Goal: Use online tool/utility

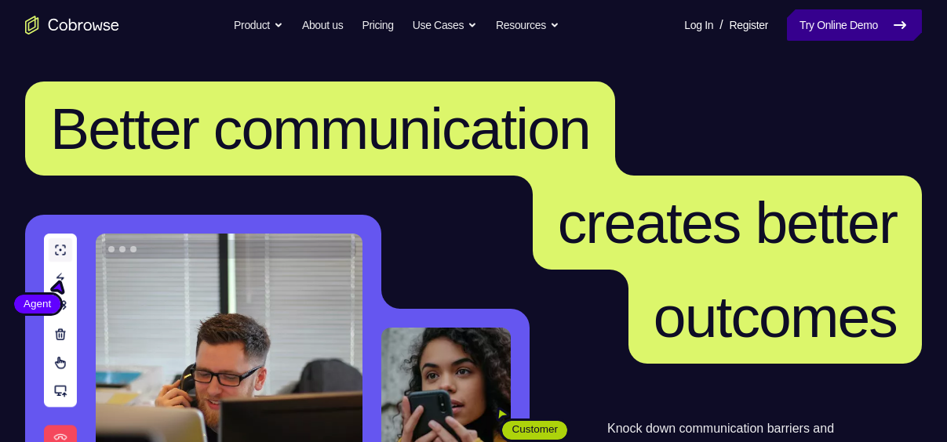
click at [875, 27] on link "Try Online Demo" at bounding box center [854, 24] width 135 height 31
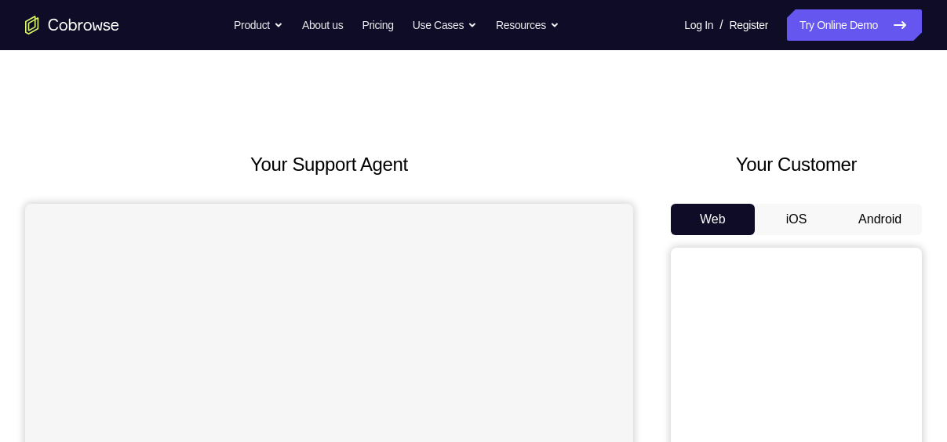
click at [888, 210] on button "Android" at bounding box center [880, 219] width 84 height 31
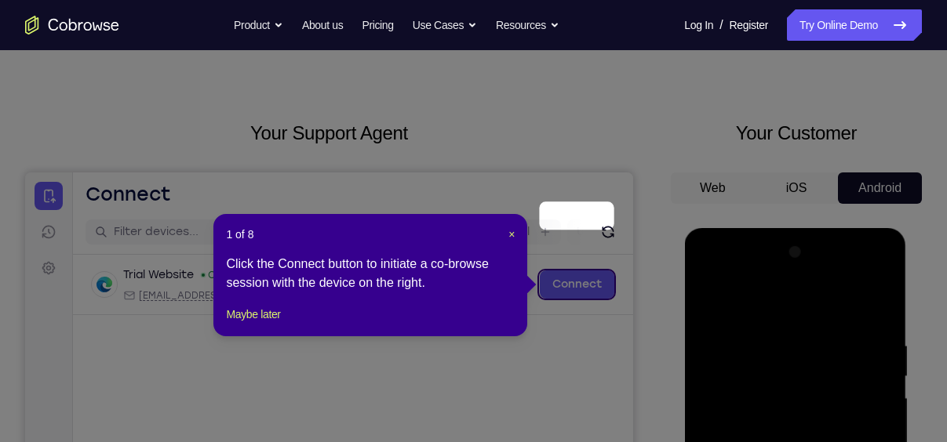
scroll to position [19, 0]
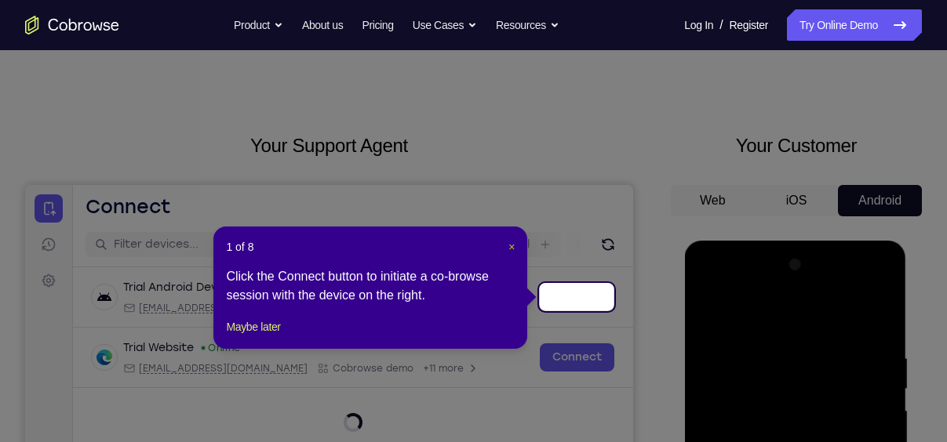
drag, startPoint x: 511, startPoint y: 245, endPoint x: 32, endPoint y: 31, distance: 525.0
click at [511, 245] on span "×" at bounding box center [511, 247] width 6 height 13
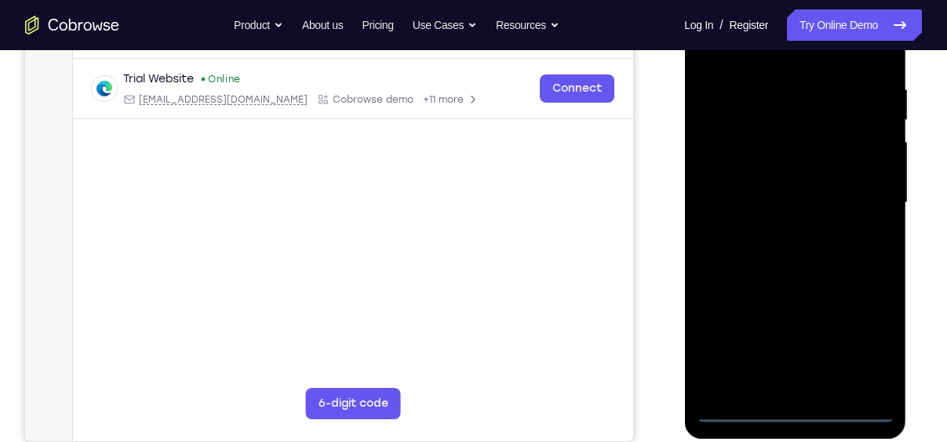
scroll to position [289, 0]
click at [796, 412] on div at bounding box center [795, 202] width 198 height 439
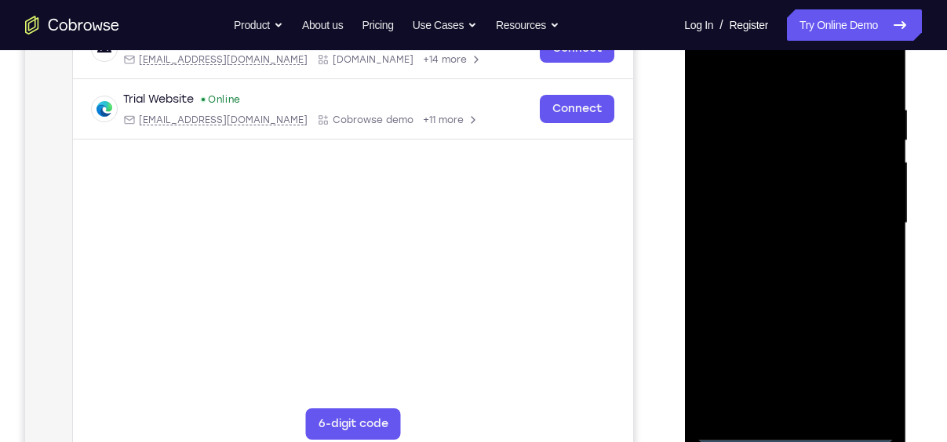
scroll to position [265, 0]
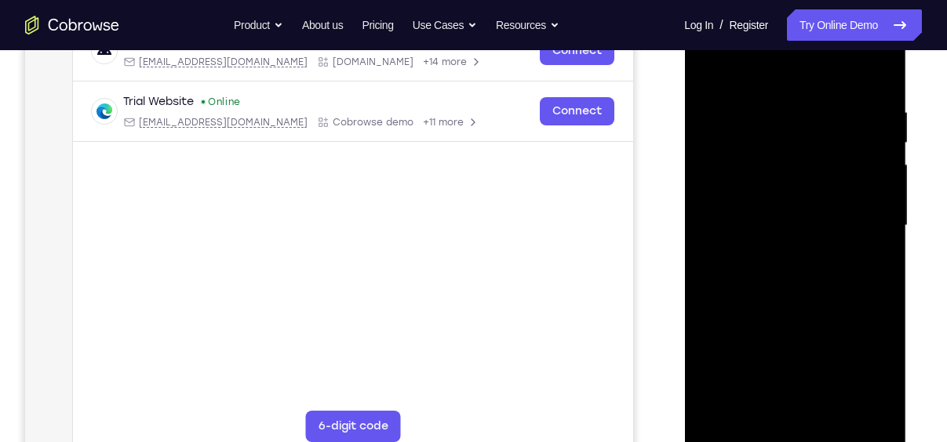
click at [870, 377] on div at bounding box center [795, 225] width 198 height 439
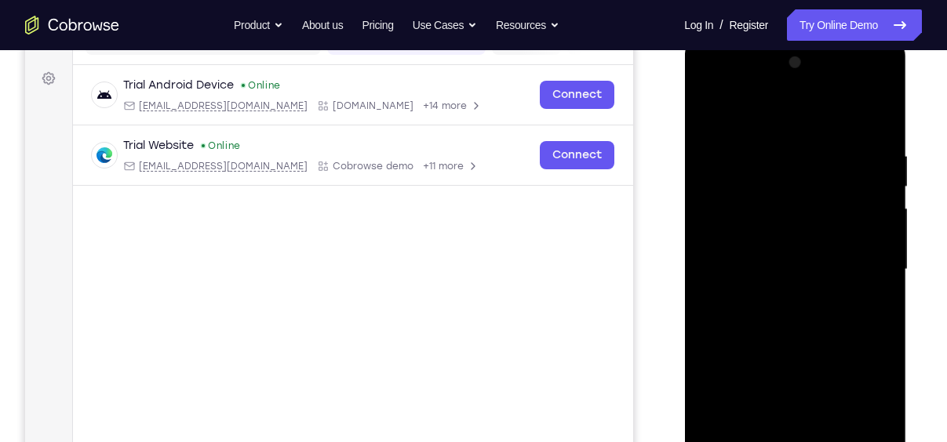
scroll to position [185, 0]
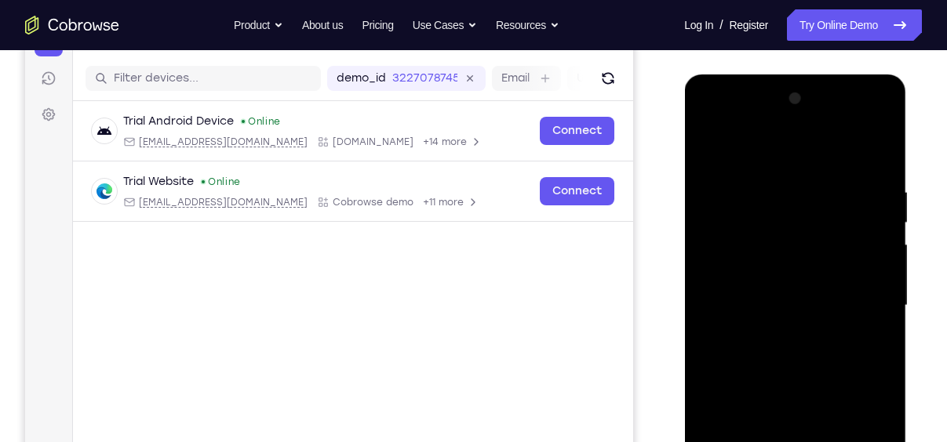
click at [745, 144] on div at bounding box center [795, 305] width 198 height 439
click at [735, 254] on div at bounding box center [795, 305] width 198 height 439
click at [750, 315] on div at bounding box center [795, 305] width 198 height 439
click at [756, 293] on div at bounding box center [795, 305] width 198 height 439
click at [781, 325] on div at bounding box center [795, 305] width 198 height 439
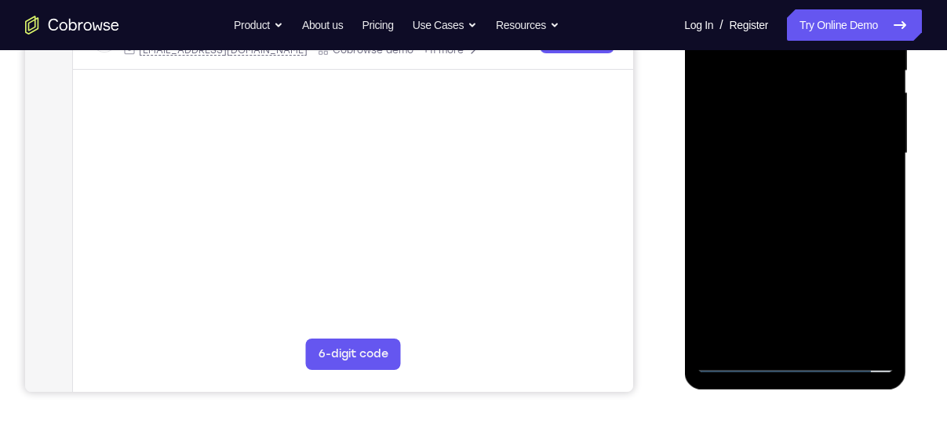
scroll to position [342, 0]
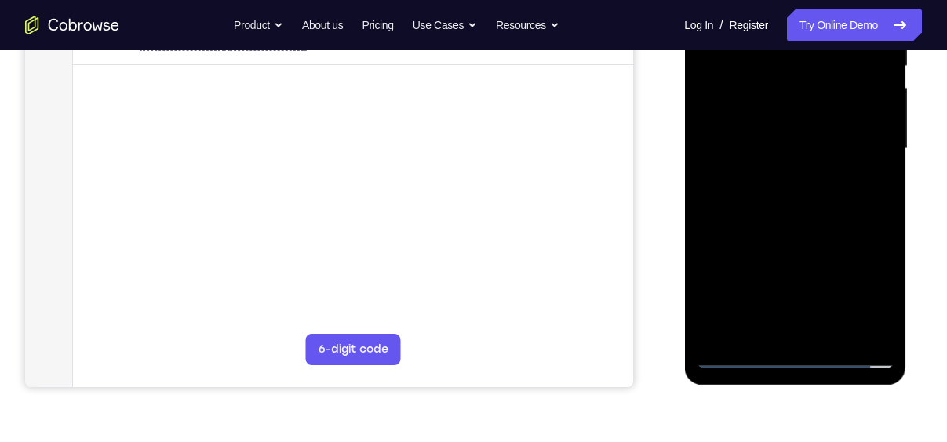
click at [806, 334] on div at bounding box center [795, 148] width 198 height 439
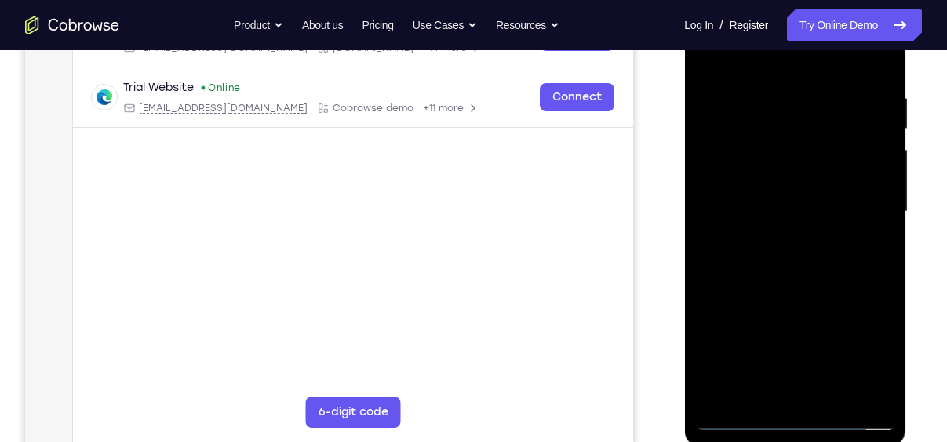
scroll to position [281, 0]
drag, startPoint x: 799, startPoint y: 270, endPoint x: 793, endPoint y: 190, distance: 80.3
click at [793, 190] on div at bounding box center [795, 210] width 198 height 439
drag, startPoint x: 781, startPoint y: 277, endPoint x: 770, endPoint y: 105, distance: 172.1
click at [770, 105] on div at bounding box center [795, 210] width 198 height 439
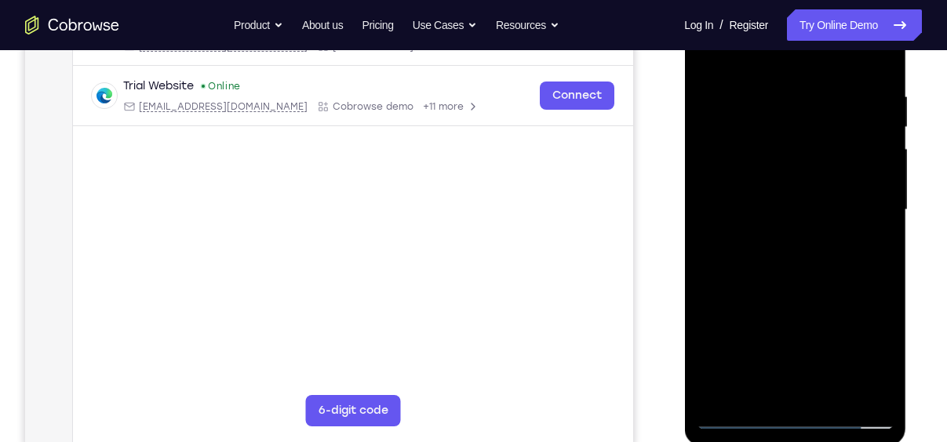
drag, startPoint x: 783, startPoint y: 234, endPoint x: 785, endPoint y: 159, distance: 74.6
click at [785, 159] on div at bounding box center [795, 210] width 198 height 439
drag, startPoint x: 762, startPoint y: 158, endPoint x: 771, endPoint y: 328, distance: 169.7
click at [771, 328] on div at bounding box center [795, 210] width 198 height 439
drag, startPoint x: 755, startPoint y: 139, endPoint x: 758, endPoint y: 267, distance: 127.9
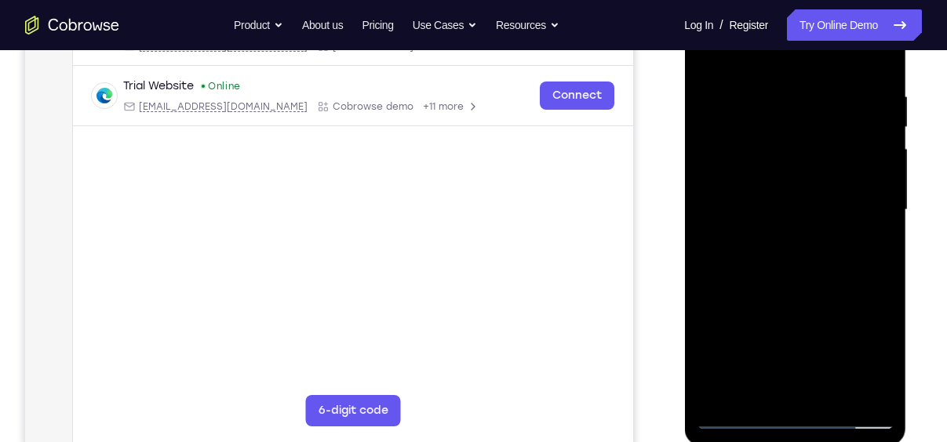
click at [758, 267] on div at bounding box center [795, 210] width 198 height 439
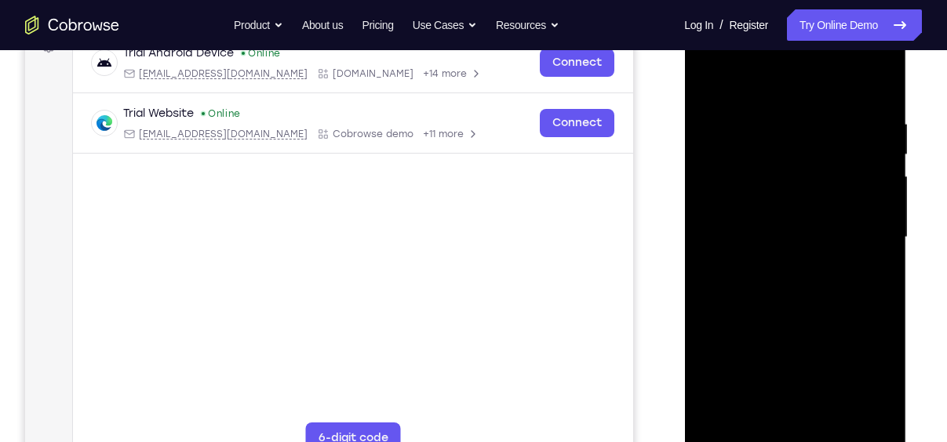
scroll to position [252, 0]
click at [746, 106] on div at bounding box center [795, 239] width 198 height 439
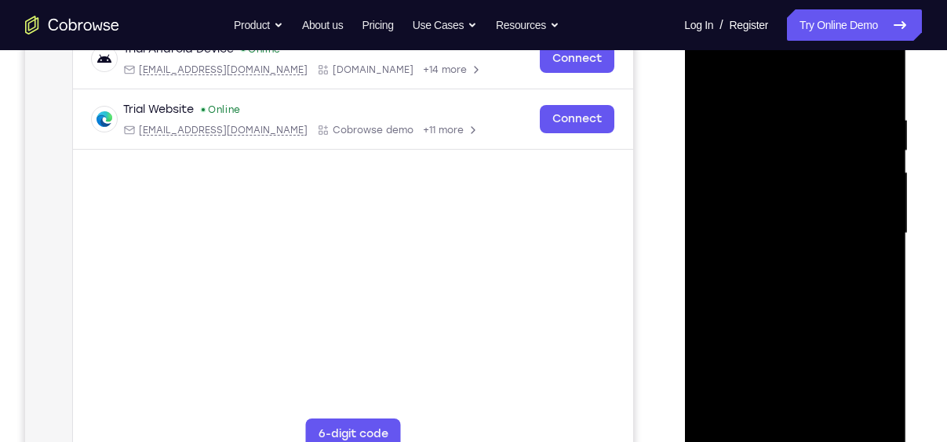
click at [827, 127] on div at bounding box center [795, 233] width 198 height 439
click at [861, 139] on div at bounding box center [795, 233] width 198 height 439
drag, startPoint x: 766, startPoint y: 196, endPoint x: 769, endPoint y: 137, distance: 58.9
click at [769, 137] on div at bounding box center [795, 233] width 198 height 439
drag, startPoint x: 764, startPoint y: 254, endPoint x: 772, endPoint y: 109, distance: 145.3
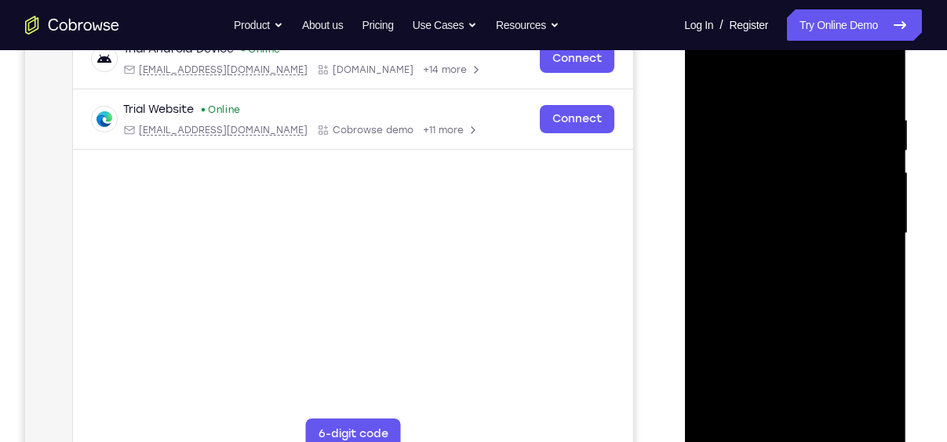
click at [772, 109] on div at bounding box center [795, 233] width 198 height 439
drag, startPoint x: 768, startPoint y: 235, endPoint x: 780, endPoint y: 104, distance: 131.5
click at [780, 104] on div at bounding box center [795, 233] width 198 height 439
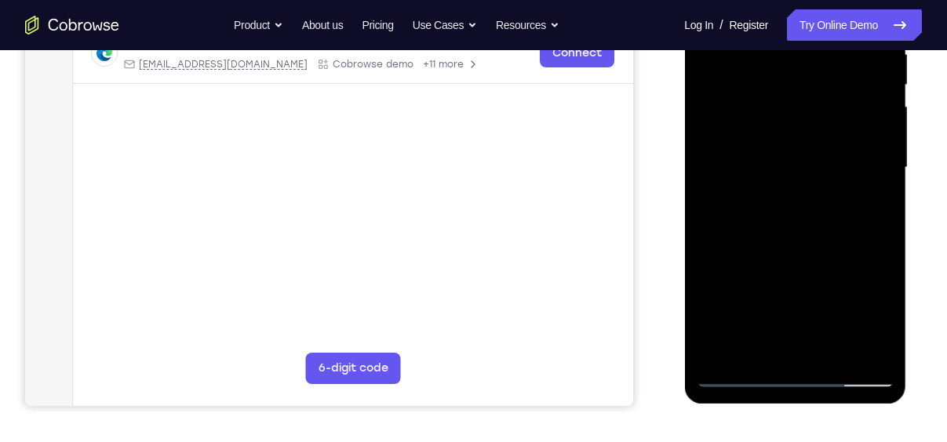
scroll to position [346, 0]
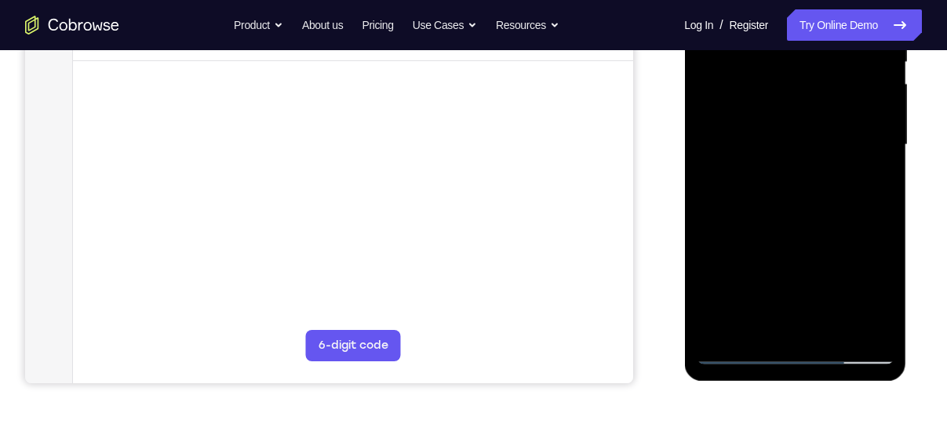
drag, startPoint x: 778, startPoint y: 286, endPoint x: 775, endPoint y: 163, distance: 123.2
click at [775, 163] on div at bounding box center [795, 144] width 198 height 439
drag, startPoint x: 817, startPoint y: 144, endPoint x: 829, endPoint y: 411, distance: 267.0
click at [829, 384] on html "Online web based iOS Simulators and Android Emulators. Run iPhone, iPad, Mobile…" at bounding box center [796, 149] width 224 height 471
click at [850, 66] on div at bounding box center [795, 144] width 198 height 439
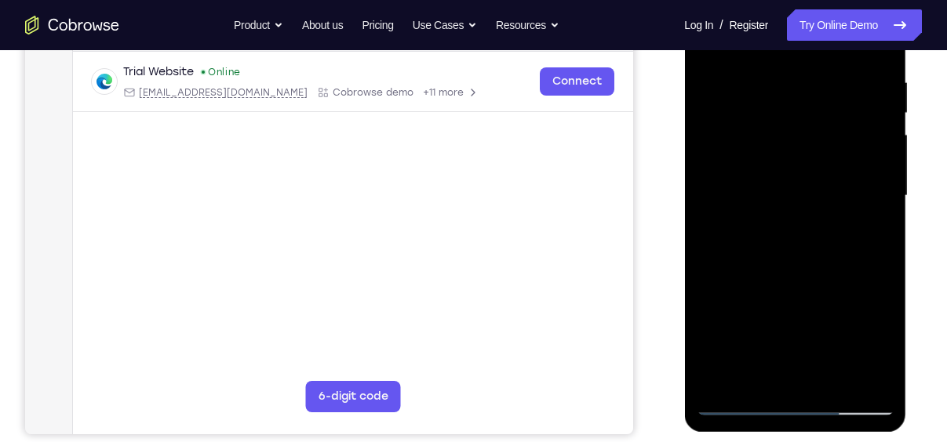
scroll to position [298, 0]
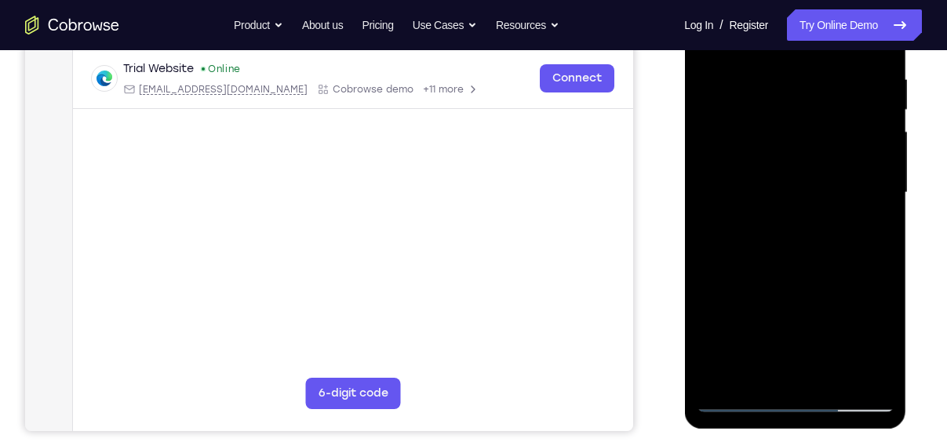
click at [742, 397] on div at bounding box center [795, 192] width 198 height 439
drag, startPoint x: 788, startPoint y: 285, endPoint x: 788, endPoint y: 249, distance: 35.3
click at [788, 249] on div at bounding box center [795, 192] width 198 height 439
drag, startPoint x: 799, startPoint y: 259, endPoint x: 797, endPoint y: 147, distance: 112.2
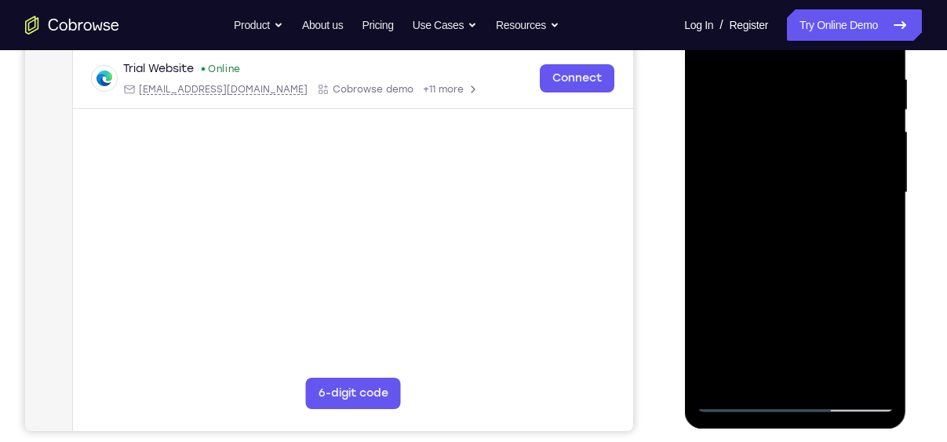
click at [797, 147] on div at bounding box center [795, 192] width 198 height 439
click at [777, 132] on div at bounding box center [795, 192] width 198 height 439
click at [738, 402] on div at bounding box center [795, 192] width 198 height 439
drag, startPoint x: 743, startPoint y: 155, endPoint x: 862, endPoint y: 155, distance: 119.2
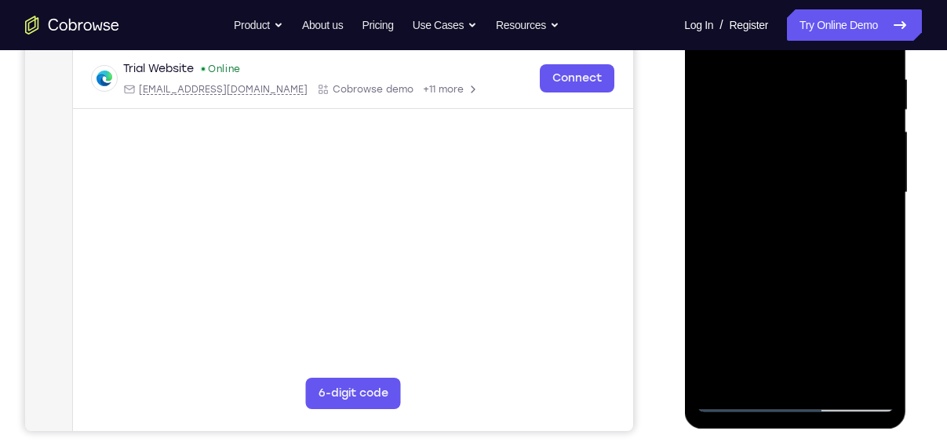
click at [862, 155] on div at bounding box center [795, 192] width 198 height 439
drag, startPoint x: 763, startPoint y: 158, endPoint x: 810, endPoint y: 155, distance: 47.2
click at [810, 155] on div at bounding box center [795, 192] width 198 height 439
click at [854, 155] on div at bounding box center [795, 192] width 198 height 439
click at [743, 403] on div at bounding box center [795, 192] width 198 height 439
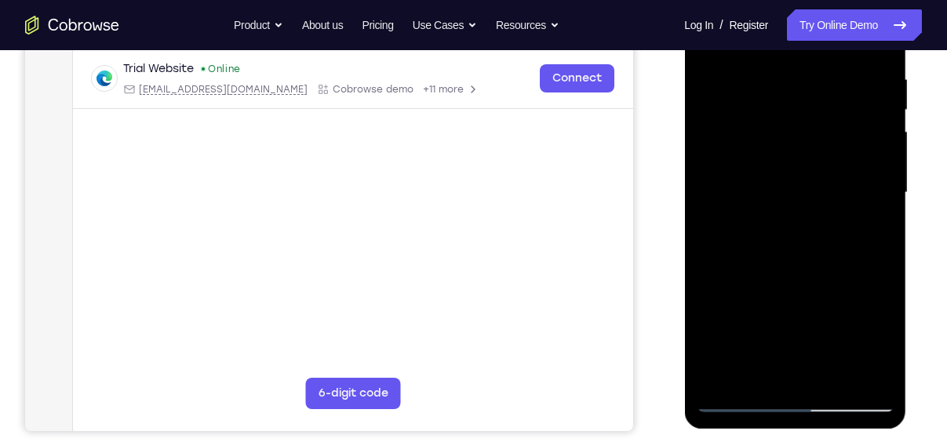
drag, startPoint x: 773, startPoint y: 276, endPoint x: 770, endPoint y: 181, distance: 94.9
click at [770, 181] on div at bounding box center [795, 192] width 198 height 439
click at [718, 71] on div at bounding box center [795, 192] width 198 height 439
click at [705, 199] on div at bounding box center [795, 192] width 198 height 439
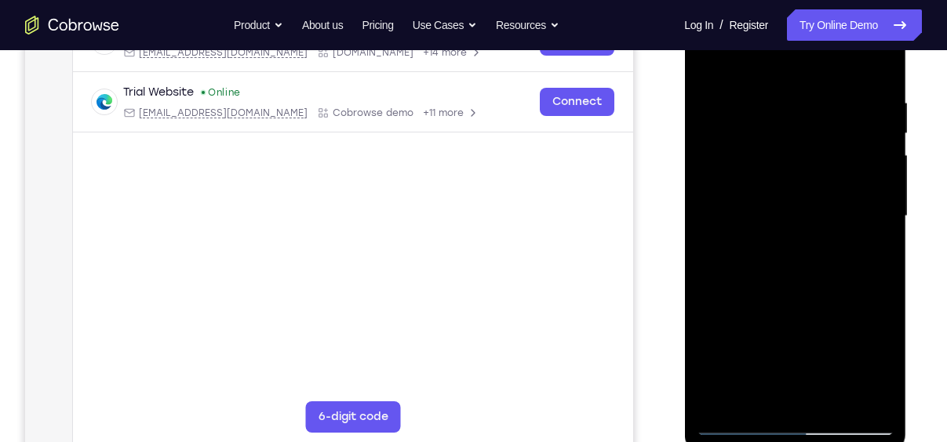
scroll to position [265, 0]
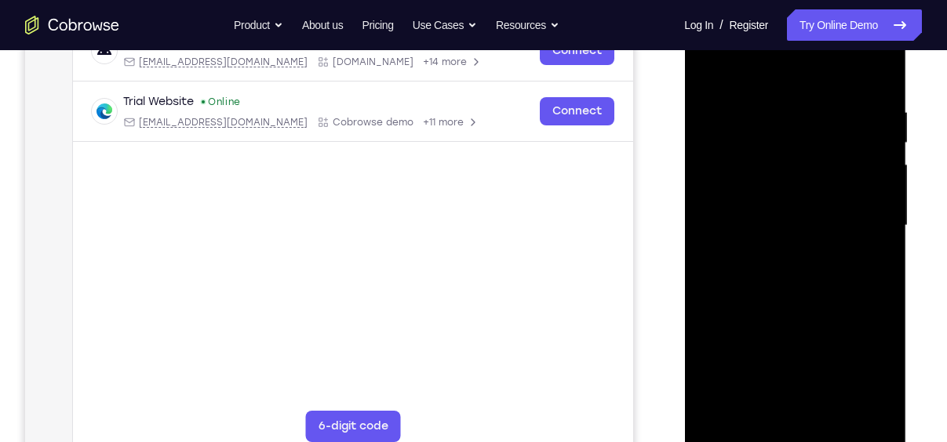
click at [705, 236] on div at bounding box center [795, 225] width 198 height 439
click at [737, 430] on div at bounding box center [795, 225] width 198 height 439
drag, startPoint x: 806, startPoint y: 315, endPoint x: 815, endPoint y: 114, distance: 201.0
click at [815, 114] on div at bounding box center [795, 225] width 198 height 439
drag, startPoint x: 791, startPoint y: 284, endPoint x: 836, endPoint y: 100, distance: 189.1
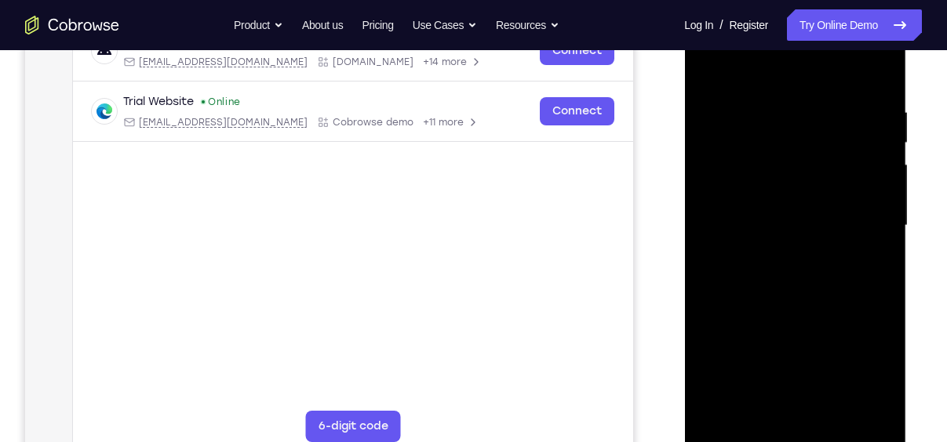
click at [836, 100] on div at bounding box center [795, 225] width 198 height 439
drag, startPoint x: 777, startPoint y: 322, endPoint x: 825, endPoint y: 143, distance: 185.1
click at [825, 143] on div at bounding box center [795, 225] width 198 height 439
drag, startPoint x: 767, startPoint y: 326, endPoint x: 837, endPoint y: 80, distance: 255.3
click at [837, 80] on div at bounding box center [795, 225] width 198 height 439
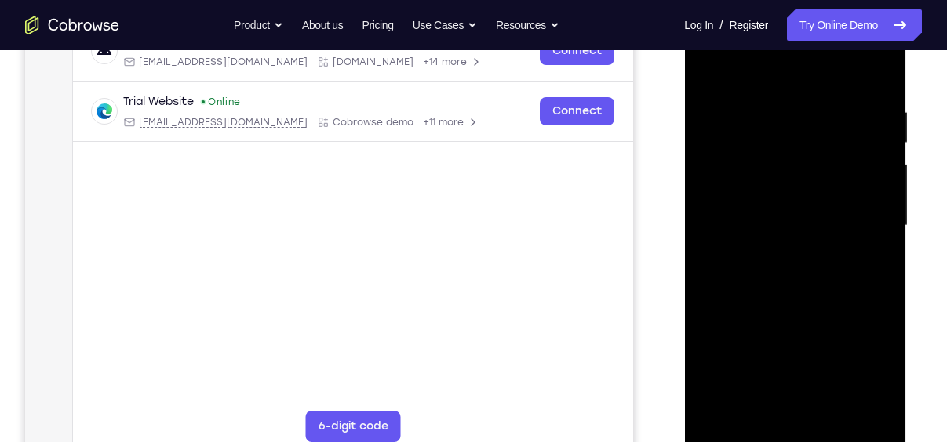
drag, startPoint x: 771, startPoint y: 286, endPoint x: 875, endPoint y: 13, distance: 292.0
click at [875, 13] on div at bounding box center [795, 225] width 198 height 439
drag, startPoint x: 788, startPoint y: 337, endPoint x: 784, endPoint y: 293, distance: 43.3
click at [784, 293] on div at bounding box center [795, 225] width 198 height 439
drag, startPoint x: 781, startPoint y: 338, endPoint x: 796, endPoint y: 263, distance: 76.8
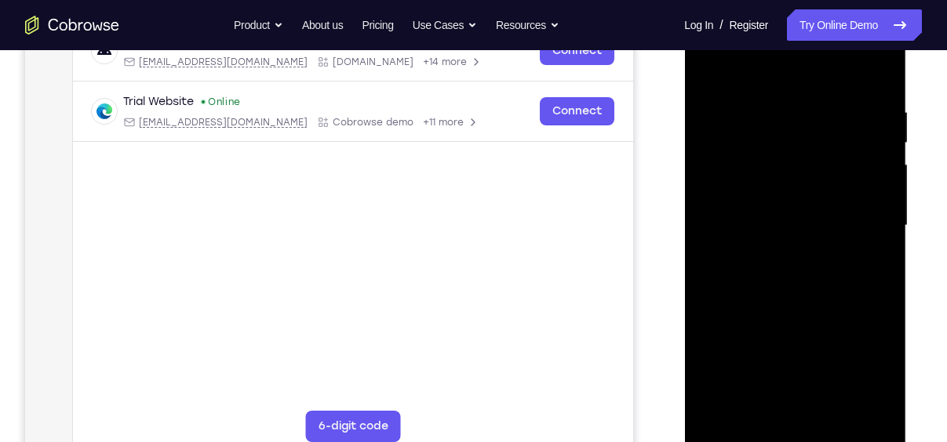
click at [796, 263] on div at bounding box center [795, 225] width 198 height 439
drag, startPoint x: 805, startPoint y: 282, endPoint x: 806, endPoint y: 96, distance: 186.7
click at [806, 96] on div at bounding box center [795, 225] width 198 height 439
drag, startPoint x: 783, startPoint y: 304, endPoint x: 791, endPoint y: 155, distance: 150.0
click at [791, 155] on div at bounding box center [795, 225] width 198 height 439
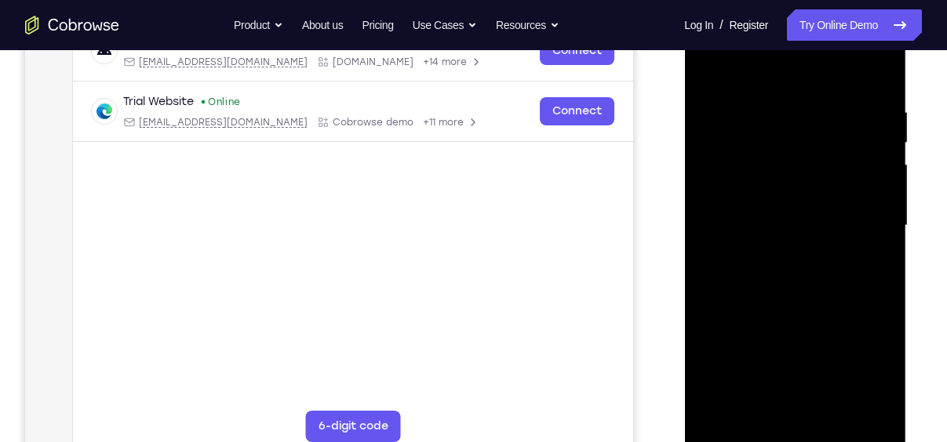
drag, startPoint x: 792, startPoint y: 300, endPoint x: 796, endPoint y: 229, distance: 71.5
click at [796, 229] on div at bounding box center [795, 225] width 198 height 439
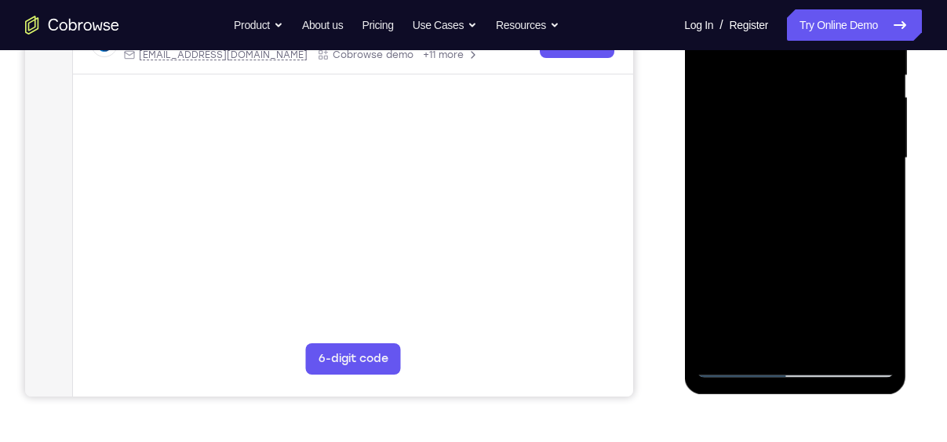
scroll to position [334, 0]
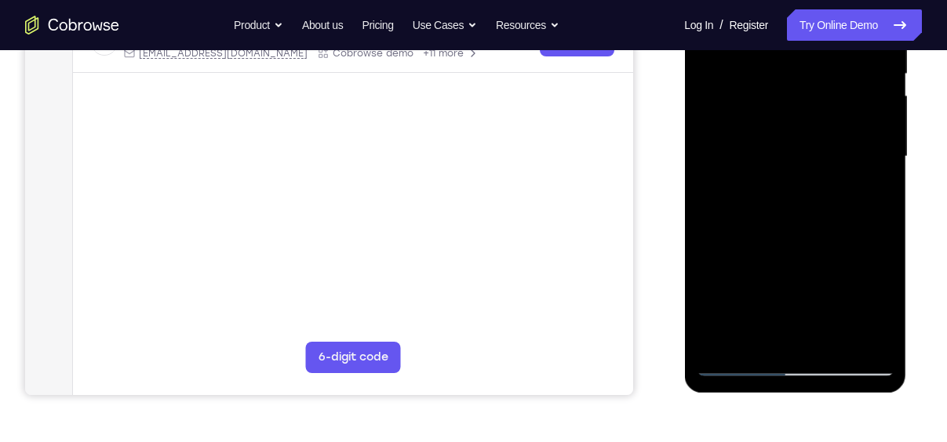
drag, startPoint x: 795, startPoint y: 272, endPoint x: 789, endPoint y: 108, distance: 164.1
click at [789, 108] on div at bounding box center [795, 156] width 198 height 439
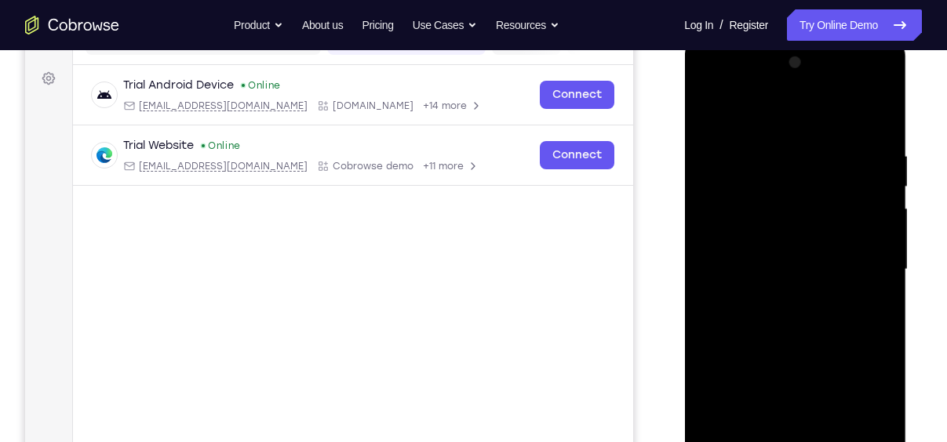
scroll to position [221, 0]
drag, startPoint x: 795, startPoint y: 245, endPoint x: 804, endPoint y: 100, distance: 144.6
click at [804, 100] on div at bounding box center [795, 269] width 198 height 439
drag, startPoint x: 794, startPoint y: 339, endPoint x: 799, endPoint y: 202, distance: 136.6
click at [799, 202] on div at bounding box center [795, 269] width 198 height 439
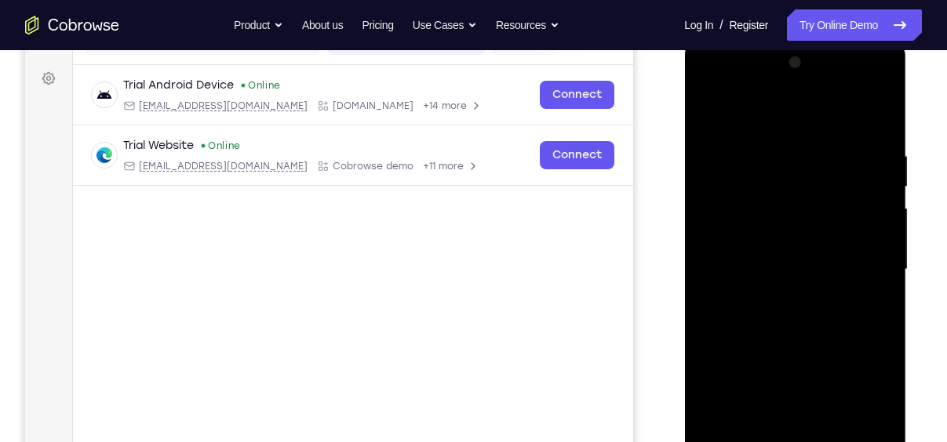
drag, startPoint x: 796, startPoint y: 302, endPoint x: 778, endPoint y: 369, distance: 69.1
click at [778, 369] on div at bounding box center [795, 269] width 198 height 439
drag, startPoint x: 815, startPoint y: 213, endPoint x: 829, endPoint y: 136, distance: 78.2
click at [829, 136] on div at bounding box center [795, 269] width 198 height 439
drag, startPoint x: 762, startPoint y: 350, endPoint x: 772, endPoint y: 193, distance: 157.2
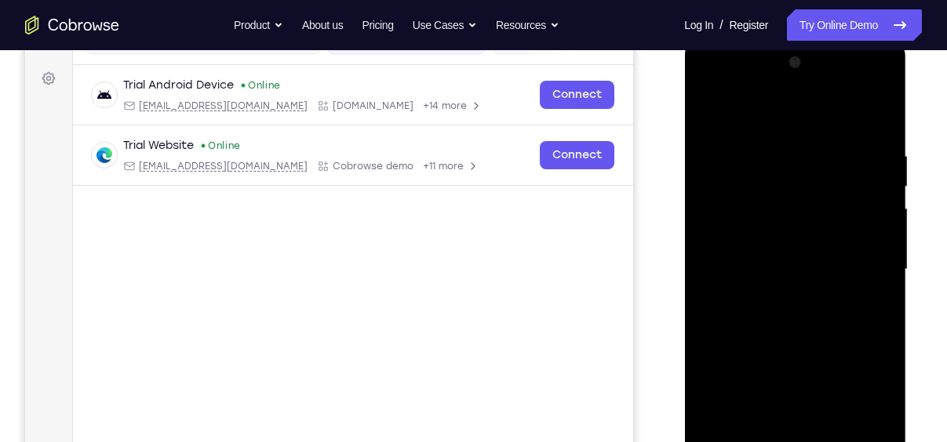
click at [772, 193] on div at bounding box center [795, 269] width 198 height 439
drag, startPoint x: 771, startPoint y: 342, endPoint x: 766, endPoint y: 219, distance: 123.3
click at [766, 219] on div at bounding box center [795, 269] width 198 height 439
drag, startPoint x: 784, startPoint y: 214, endPoint x: 762, endPoint y: 455, distance: 241.8
click at [762, 442] on div at bounding box center [795, 269] width 198 height 439
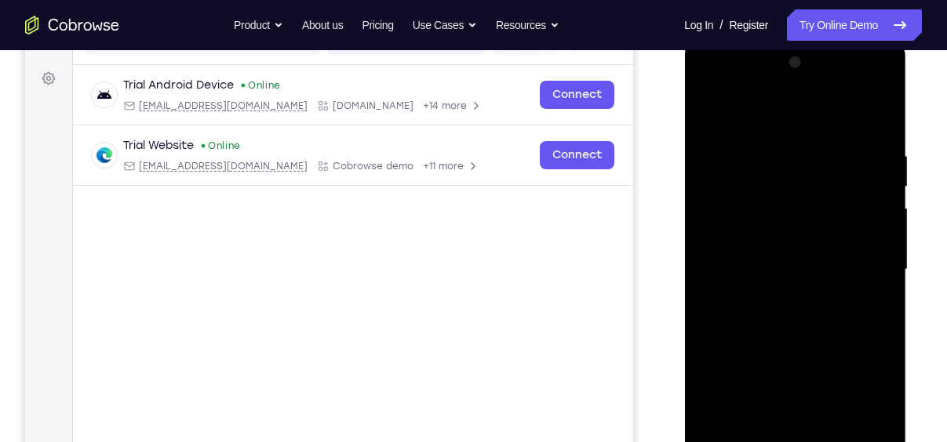
drag, startPoint x: 777, startPoint y: 381, endPoint x: 773, endPoint y: 166, distance: 215.8
click at [773, 166] on div at bounding box center [795, 269] width 198 height 439
drag, startPoint x: 770, startPoint y: 333, endPoint x: 774, endPoint y: 289, distance: 43.3
click at [774, 289] on div at bounding box center [795, 269] width 198 height 439
drag, startPoint x: 778, startPoint y: 320, endPoint x: 745, endPoint y: 483, distance: 166.5
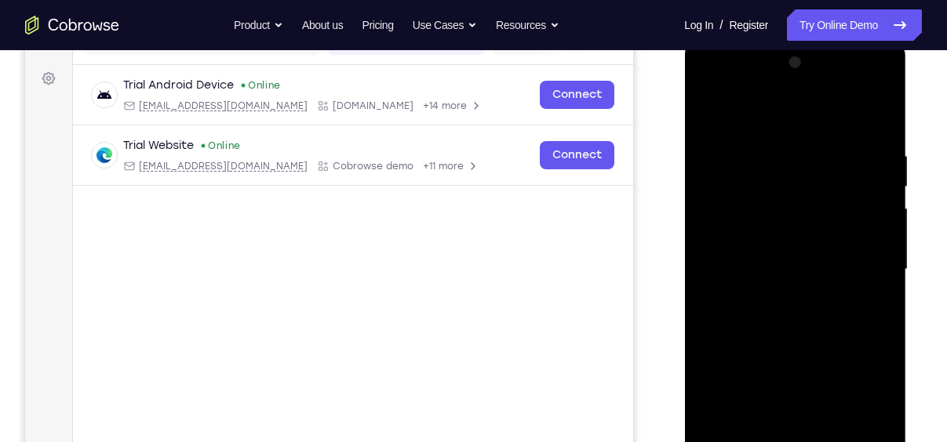
click at [745, 442] on div at bounding box center [795, 269] width 198 height 439
drag, startPoint x: 763, startPoint y: 308, endPoint x: 806, endPoint y: 107, distance: 205.2
click at [806, 107] on div at bounding box center [795, 269] width 198 height 439
drag, startPoint x: 774, startPoint y: 383, endPoint x: 813, endPoint y: 141, distance: 244.7
click at [813, 141] on div at bounding box center [795, 269] width 198 height 439
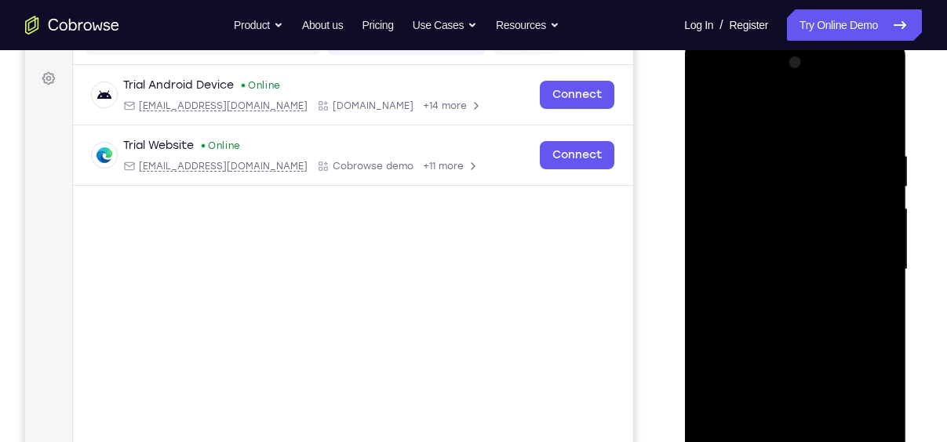
drag, startPoint x: 777, startPoint y: 334, endPoint x: 784, endPoint y: 107, distance: 227.6
click at [784, 107] on div at bounding box center [795, 269] width 198 height 439
drag, startPoint x: 794, startPoint y: 370, endPoint x: 790, endPoint y: 246, distance: 124.0
click at [790, 246] on div at bounding box center [795, 269] width 198 height 439
drag, startPoint x: 785, startPoint y: 359, endPoint x: 785, endPoint y: 83, distance: 276.1
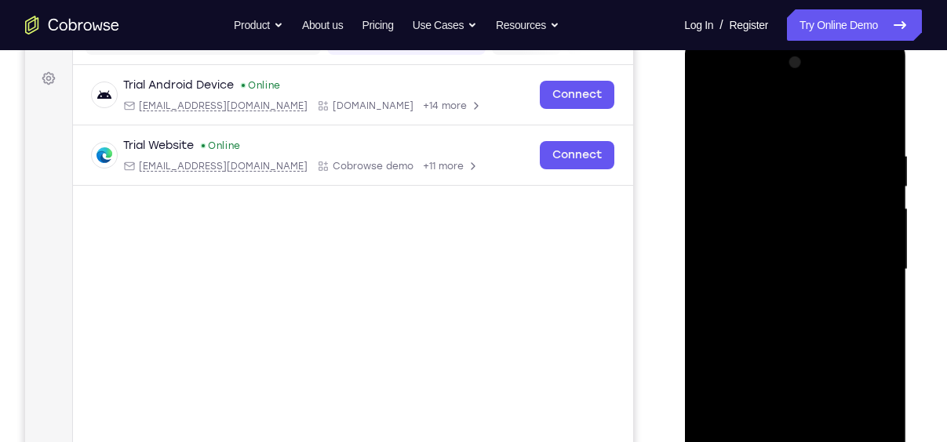
click at [785, 83] on div at bounding box center [795, 269] width 198 height 439
drag, startPoint x: 776, startPoint y: 250, endPoint x: 793, endPoint y: 127, distance: 124.4
click at [793, 127] on div at bounding box center [795, 269] width 198 height 439
drag, startPoint x: 775, startPoint y: 324, endPoint x: 784, endPoint y: 177, distance: 147.7
click at [784, 177] on div at bounding box center [795, 269] width 198 height 439
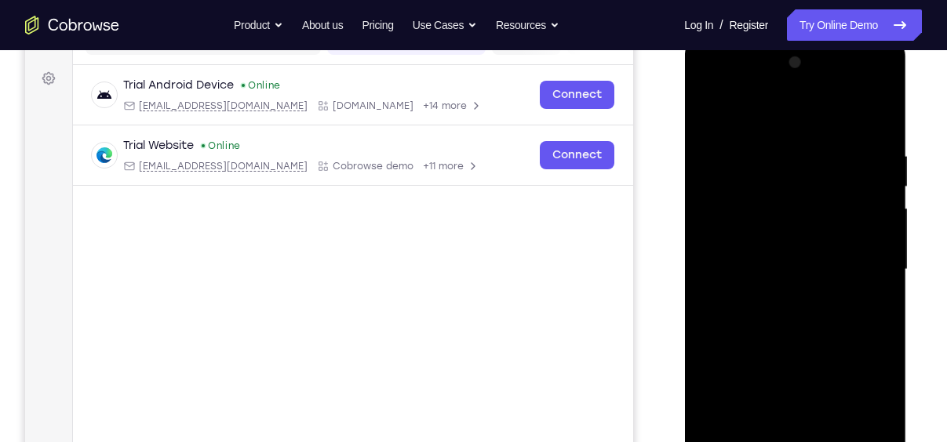
drag, startPoint x: 782, startPoint y: 314, endPoint x: 779, endPoint y: 98, distance: 215.7
click at [779, 98] on div at bounding box center [795, 269] width 198 height 439
drag, startPoint x: 774, startPoint y: 342, endPoint x: 776, endPoint y: 153, distance: 189.1
click at [776, 153] on div at bounding box center [795, 269] width 198 height 439
drag, startPoint x: 781, startPoint y: 342, endPoint x: 779, endPoint y: 220, distance: 121.6
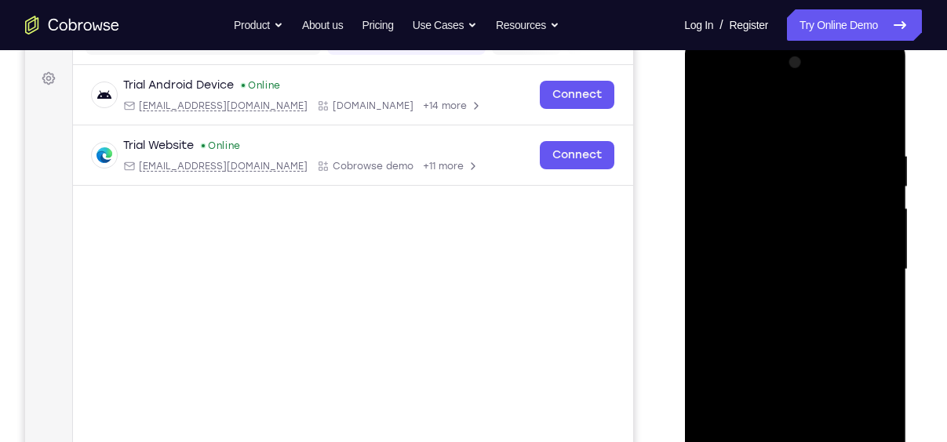
click at [779, 220] on div at bounding box center [795, 269] width 198 height 439
drag, startPoint x: 799, startPoint y: 381, endPoint x: 777, endPoint y: 123, distance: 259.0
click at [777, 123] on div at bounding box center [795, 269] width 198 height 439
drag, startPoint x: 796, startPoint y: 286, endPoint x: 804, endPoint y: 117, distance: 168.8
click at [804, 117] on div at bounding box center [795, 269] width 198 height 439
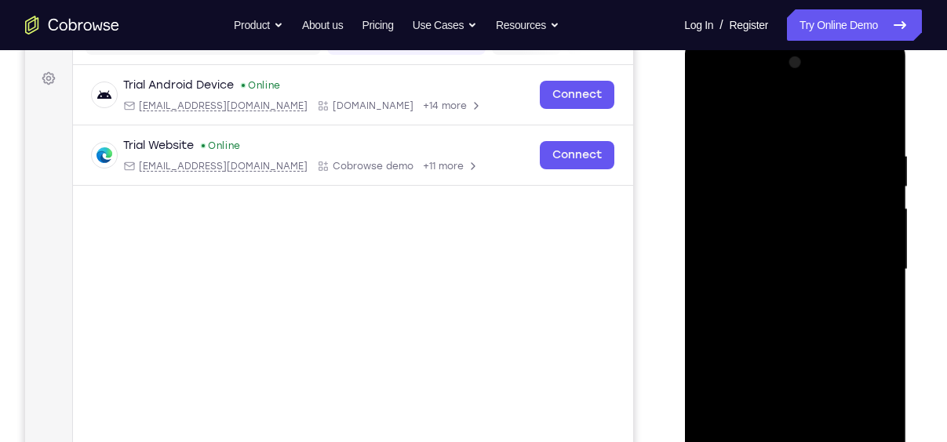
drag, startPoint x: 788, startPoint y: 307, endPoint x: 793, endPoint y: 129, distance: 178.2
click at [793, 129] on div at bounding box center [795, 269] width 198 height 439
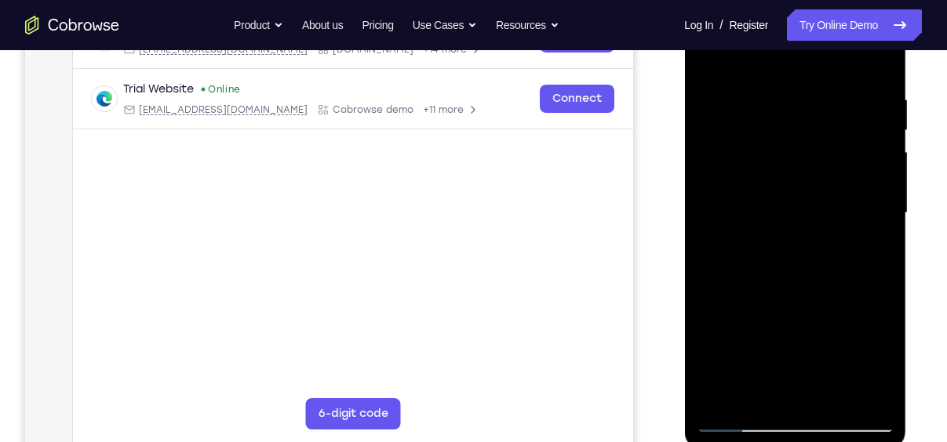
scroll to position [279, 0]
drag, startPoint x: 820, startPoint y: 335, endPoint x: 788, endPoint y: 108, distance: 228.9
click at [788, 108] on div at bounding box center [795, 211] width 198 height 439
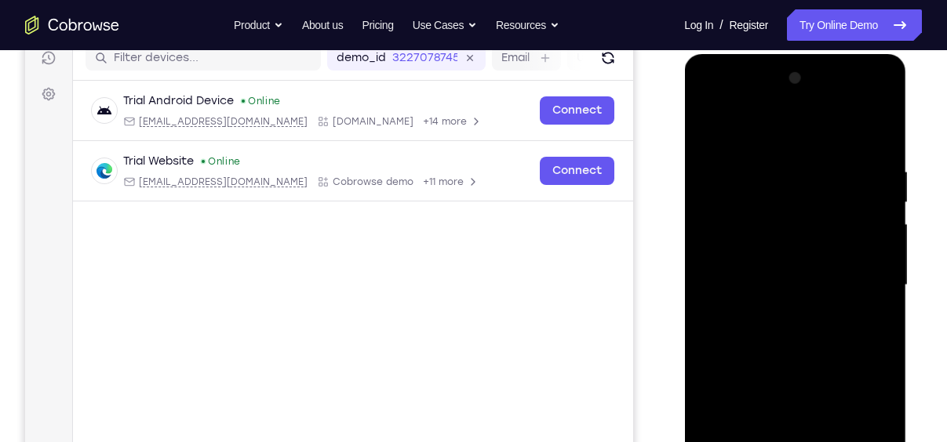
scroll to position [206, 0]
drag, startPoint x: 798, startPoint y: 282, endPoint x: 790, endPoint y: 77, distance: 204.9
click at [790, 77] on div at bounding box center [795, 285] width 198 height 439
drag, startPoint x: 800, startPoint y: 392, endPoint x: 784, endPoint y: 138, distance: 254.7
click at [784, 138] on div at bounding box center [795, 285] width 198 height 439
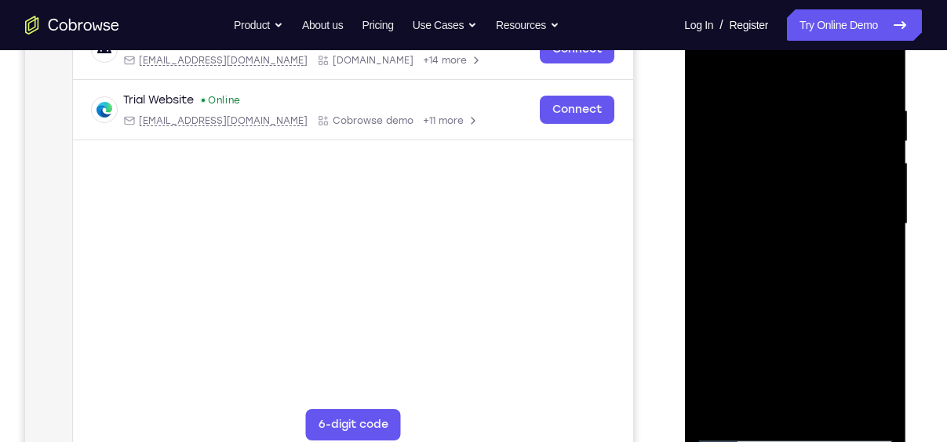
scroll to position [303, 0]
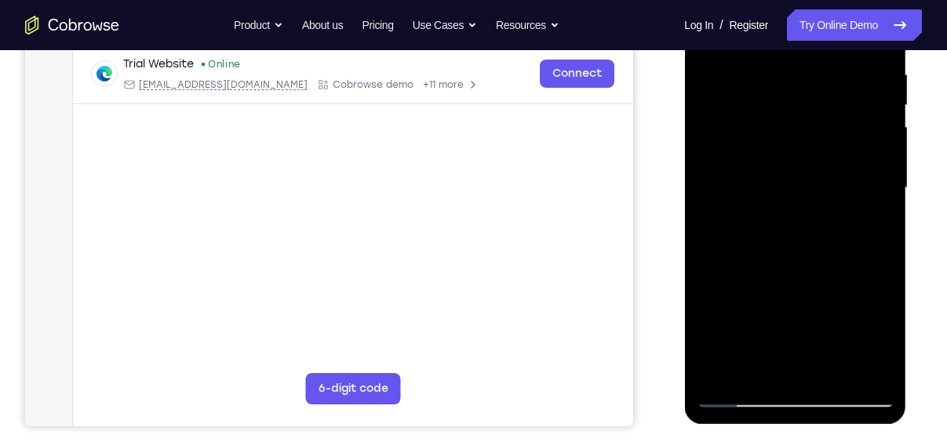
drag, startPoint x: 800, startPoint y: 309, endPoint x: 817, endPoint y: 46, distance: 263.4
click at [817, 46] on div at bounding box center [795, 188] width 198 height 439
drag, startPoint x: 793, startPoint y: 311, endPoint x: 817, endPoint y: 35, distance: 277.1
click at [817, 35] on div at bounding box center [795, 188] width 198 height 439
drag, startPoint x: 810, startPoint y: 306, endPoint x: 822, endPoint y: 80, distance: 226.2
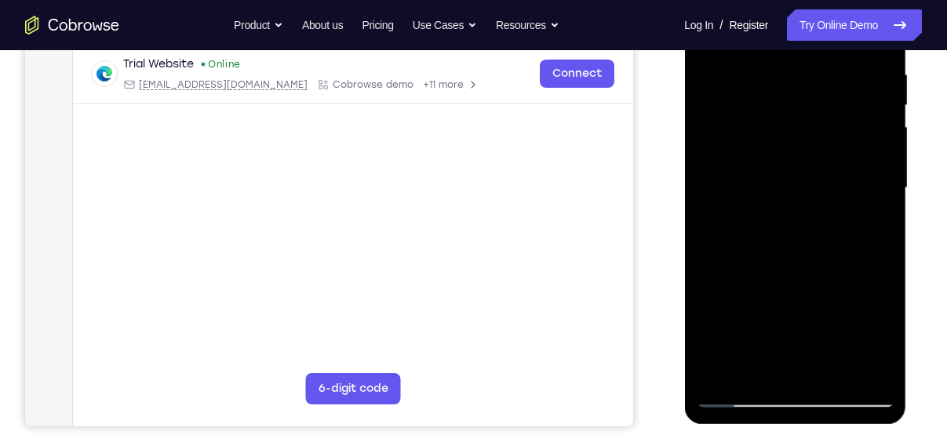
click at [822, 80] on div at bounding box center [795, 188] width 198 height 439
drag, startPoint x: 781, startPoint y: 265, endPoint x: 782, endPoint y: 45, distance: 220.4
click at [782, 45] on div at bounding box center [795, 188] width 198 height 439
drag, startPoint x: 792, startPoint y: 264, endPoint x: 793, endPoint y: 138, distance: 126.3
click at [793, 138] on div at bounding box center [795, 188] width 198 height 439
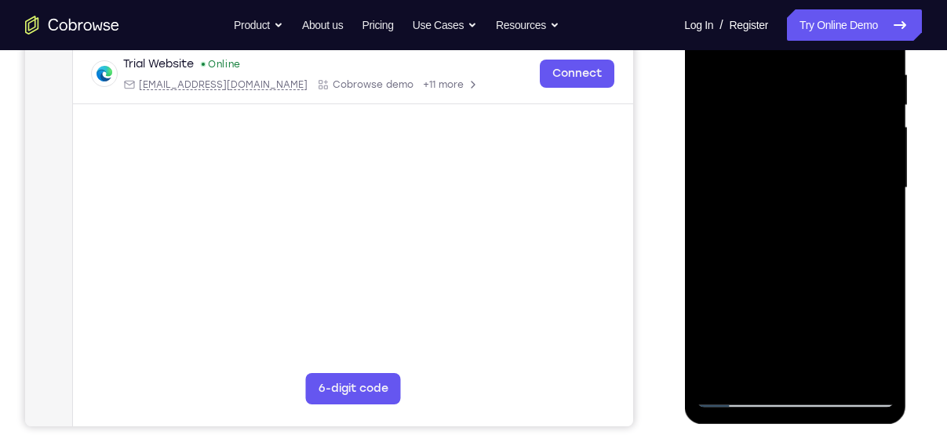
drag, startPoint x: 803, startPoint y: 160, endPoint x: 798, endPoint y: 231, distance: 70.8
click at [798, 231] on div at bounding box center [795, 188] width 198 height 439
drag, startPoint x: 783, startPoint y: 281, endPoint x: 782, endPoint y: 154, distance: 127.1
click at [782, 154] on div at bounding box center [795, 188] width 198 height 439
drag, startPoint x: 774, startPoint y: 311, endPoint x: 783, endPoint y: 166, distance: 146.2
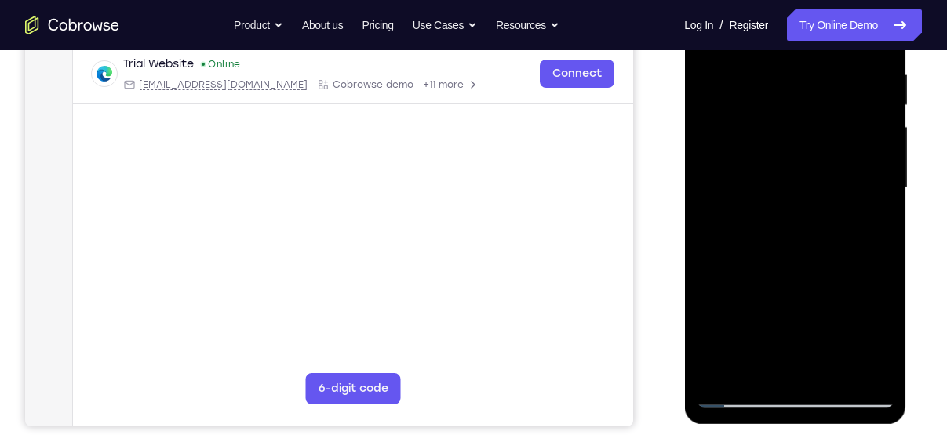
click at [783, 166] on div at bounding box center [795, 188] width 198 height 439
drag, startPoint x: 791, startPoint y: 271, endPoint x: 786, endPoint y: 69, distance: 202.4
click at [786, 69] on div at bounding box center [795, 188] width 198 height 439
drag, startPoint x: 801, startPoint y: 304, endPoint x: 792, endPoint y: 122, distance: 182.2
click at [792, 122] on div at bounding box center [795, 188] width 198 height 439
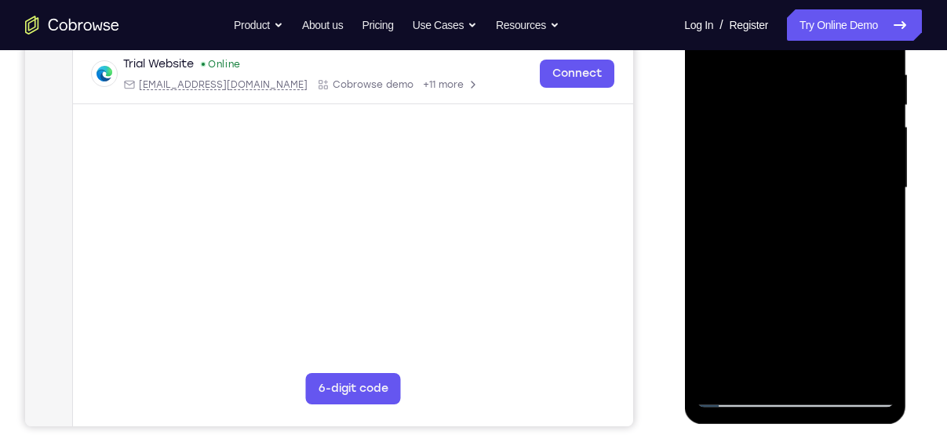
drag, startPoint x: 784, startPoint y: 317, endPoint x: 783, endPoint y: 116, distance: 200.8
click at [783, 116] on div at bounding box center [795, 188] width 198 height 439
drag, startPoint x: 791, startPoint y: 284, endPoint x: 803, endPoint y: 41, distance: 243.5
click at [803, 41] on div at bounding box center [795, 188] width 198 height 439
drag, startPoint x: 798, startPoint y: 245, endPoint x: 804, endPoint y: 36, distance: 208.8
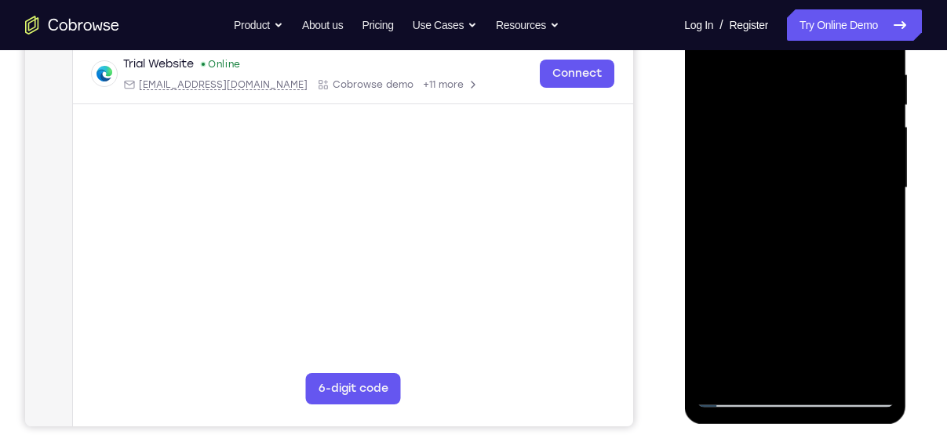
click at [804, 36] on div at bounding box center [795, 188] width 198 height 439
drag, startPoint x: 813, startPoint y: 290, endPoint x: 799, endPoint y: 77, distance: 213.9
click at [799, 77] on div at bounding box center [795, 188] width 198 height 439
drag, startPoint x: 800, startPoint y: 208, endPoint x: 793, endPoint y: 41, distance: 167.2
click at [793, 41] on div at bounding box center [795, 188] width 198 height 439
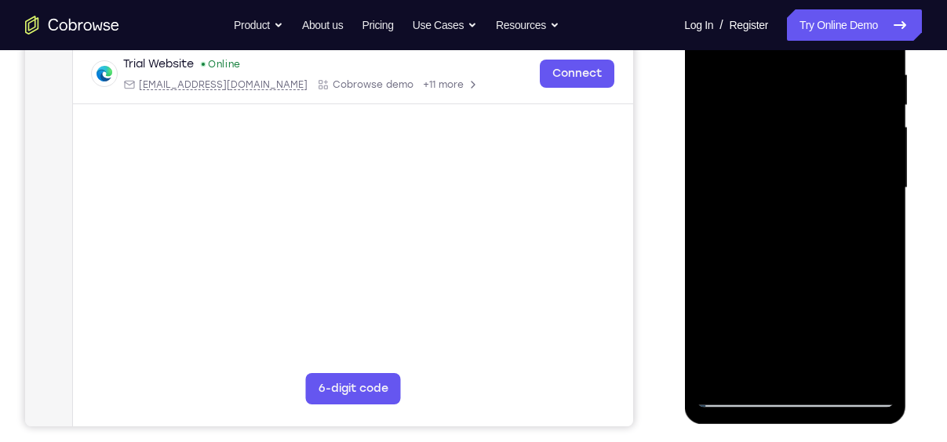
drag, startPoint x: 764, startPoint y: 295, endPoint x: 779, endPoint y: 67, distance: 228.0
click at [779, 67] on div at bounding box center [795, 188] width 198 height 439
drag, startPoint x: 816, startPoint y: 158, endPoint x: 803, endPoint y: 342, distance: 184.8
click at [803, 342] on div at bounding box center [795, 188] width 198 height 439
drag, startPoint x: 788, startPoint y: 161, endPoint x: 788, endPoint y: 217, distance: 56.5
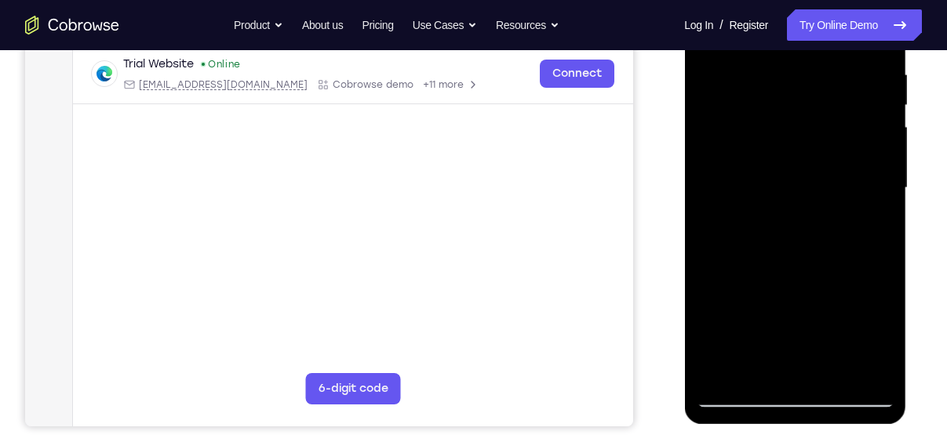
click at [788, 217] on div at bounding box center [795, 188] width 198 height 439
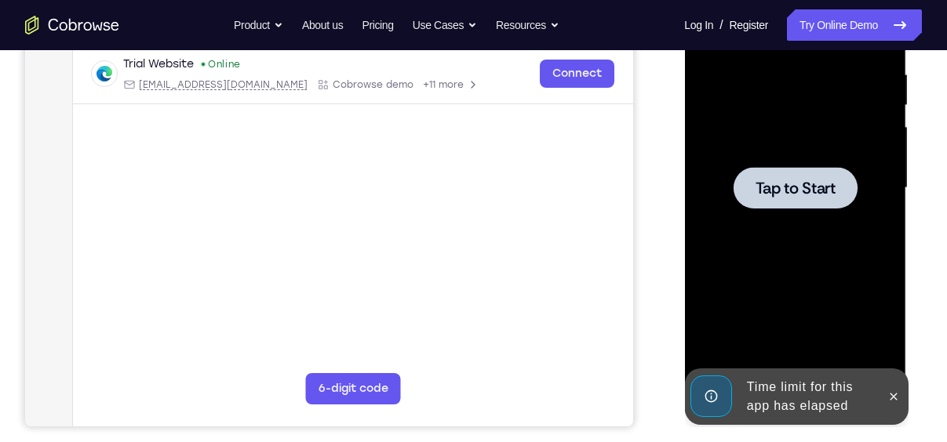
click at [815, 191] on span "Tap to Start" at bounding box center [795, 188] width 80 height 16
